Goal: Information Seeking & Learning: Learn about a topic

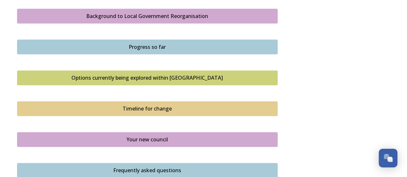
scroll to position [406, 0]
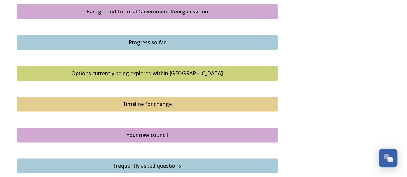
click at [202, 74] on div "Options currently being explored within [GEOGRAPHIC_DATA]" at bounding box center [148, 74] width 254 height 8
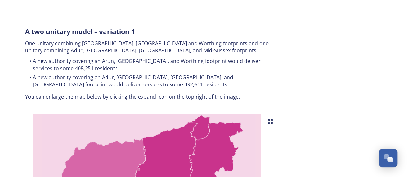
scroll to position [341, 0]
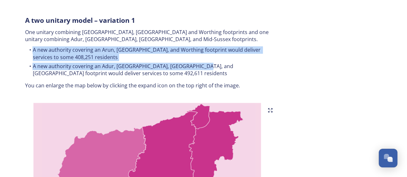
drag, startPoint x: 30, startPoint y: 43, endPoint x: 201, endPoint y: 59, distance: 172.4
click at [201, 59] on ul "A new authority covering an Arun, [GEOGRAPHIC_DATA], and Worthing footprint wou…" at bounding box center [147, 62] width 245 height 33
copy ul "A new authority covering an Arun, [GEOGRAPHIC_DATA], and Worthing footprint wou…"
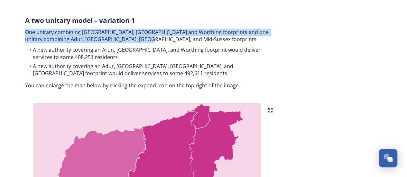
drag, startPoint x: 25, startPoint y: 23, endPoint x: 138, endPoint y: 35, distance: 113.7
click at [138, 35] on p "One unitary combining [GEOGRAPHIC_DATA], [GEOGRAPHIC_DATA] and Worthing footpri…" at bounding box center [147, 36] width 245 height 14
copy p "One unitary combining [GEOGRAPHIC_DATA], [GEOGRAPHIC_DATA] and Worthing footpri…"
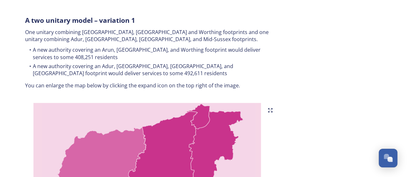
click at [263, 85] on div "A two unitary model – variation 1 One unitary combining Arun, [GEOGRAPHIC_DATA]…" at bounding box center [147, 52] width 254 height 81
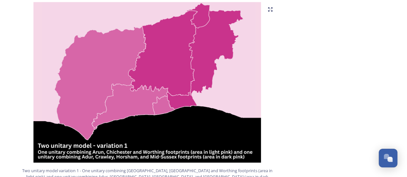
scroll to position [444, 0]
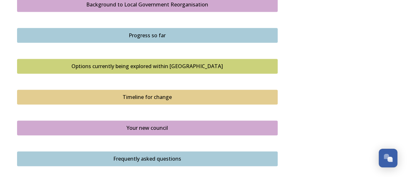
scroll to position [421, 0]
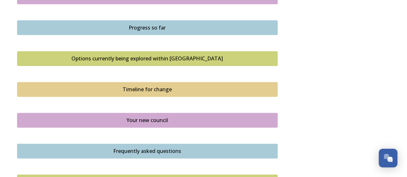
click at [182, 61] on div "Options currently being explored within [GEOGRAPHIC_DATA]" at bounding box center [148, 59] width 254 height 8
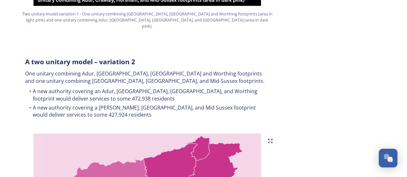
scroll to position [576, 0]
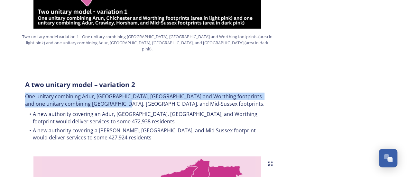
drag, startPoint x: 24, startPoint y: 83, endPoint x: 110, endPoint y: 92, distance: 85.7
click at [110, 92] on div "A two unitary model – variation 2 One unitary combining Adur, [GEOGRAPHIC_DATA]…" at bounding box center [147, 111] width 254 height 71
copy p "One unitary combining Adur, [GEOGRAPHIC_DATA], [GEOGRAPHIC_DATA] and Worthing f…"
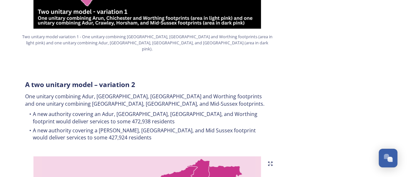
click at [274, 93] on div "A two unitary model – variation 2 One unitary combining Adur, [GEOGRAPHIC_DATA]…" at bounding box center [147, 111] width 254 height 71
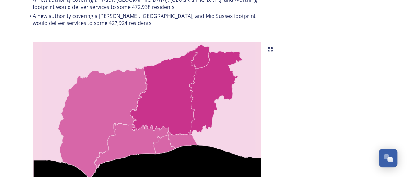
scroll to position [687, 0]
